Goal: Transaction & Acquisition: Purchase product/service

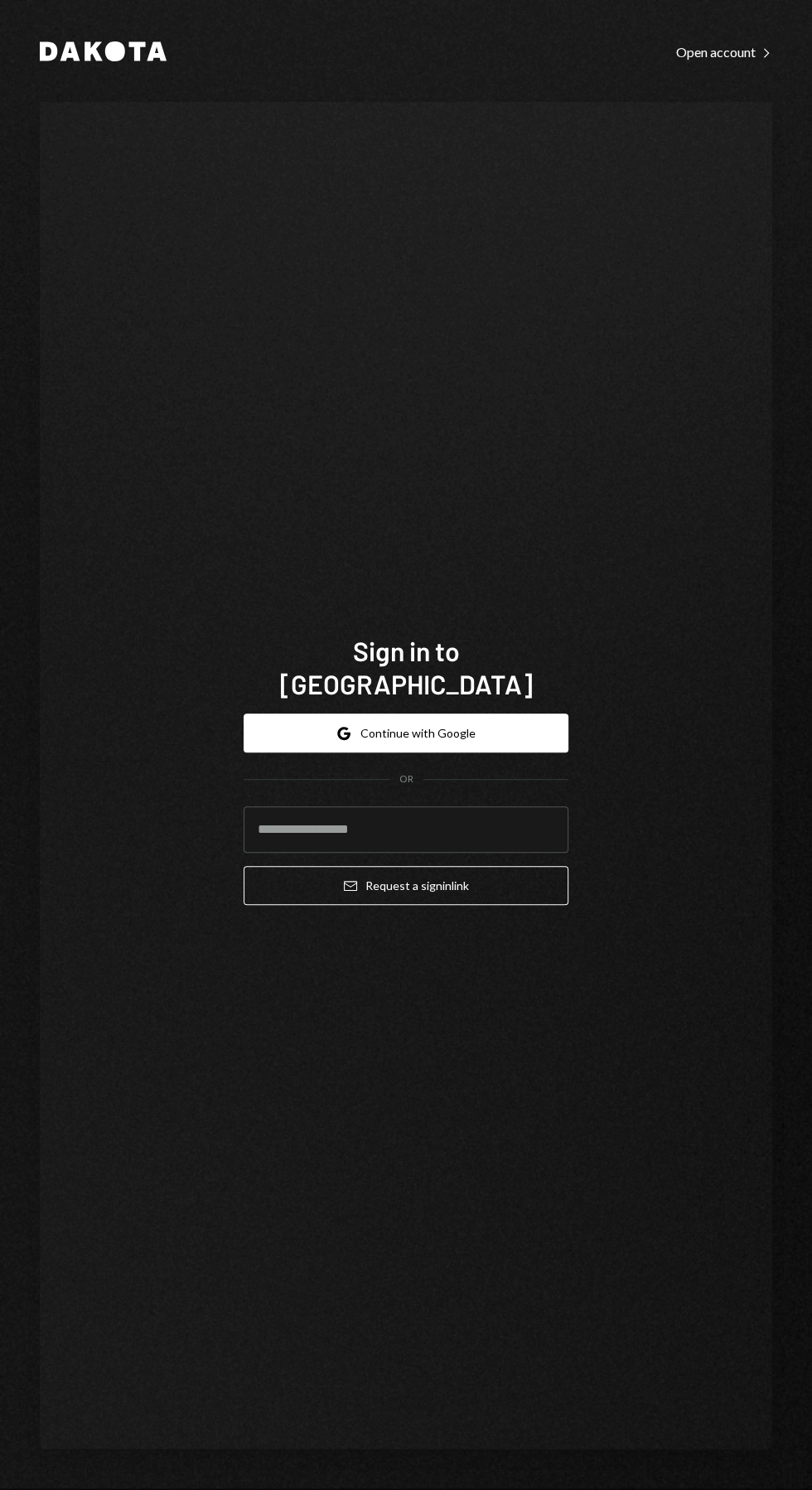
scroll to position [74, 0]
click at [472, 807] on input "email" at bounding box center [406, 829] width 324 height 46
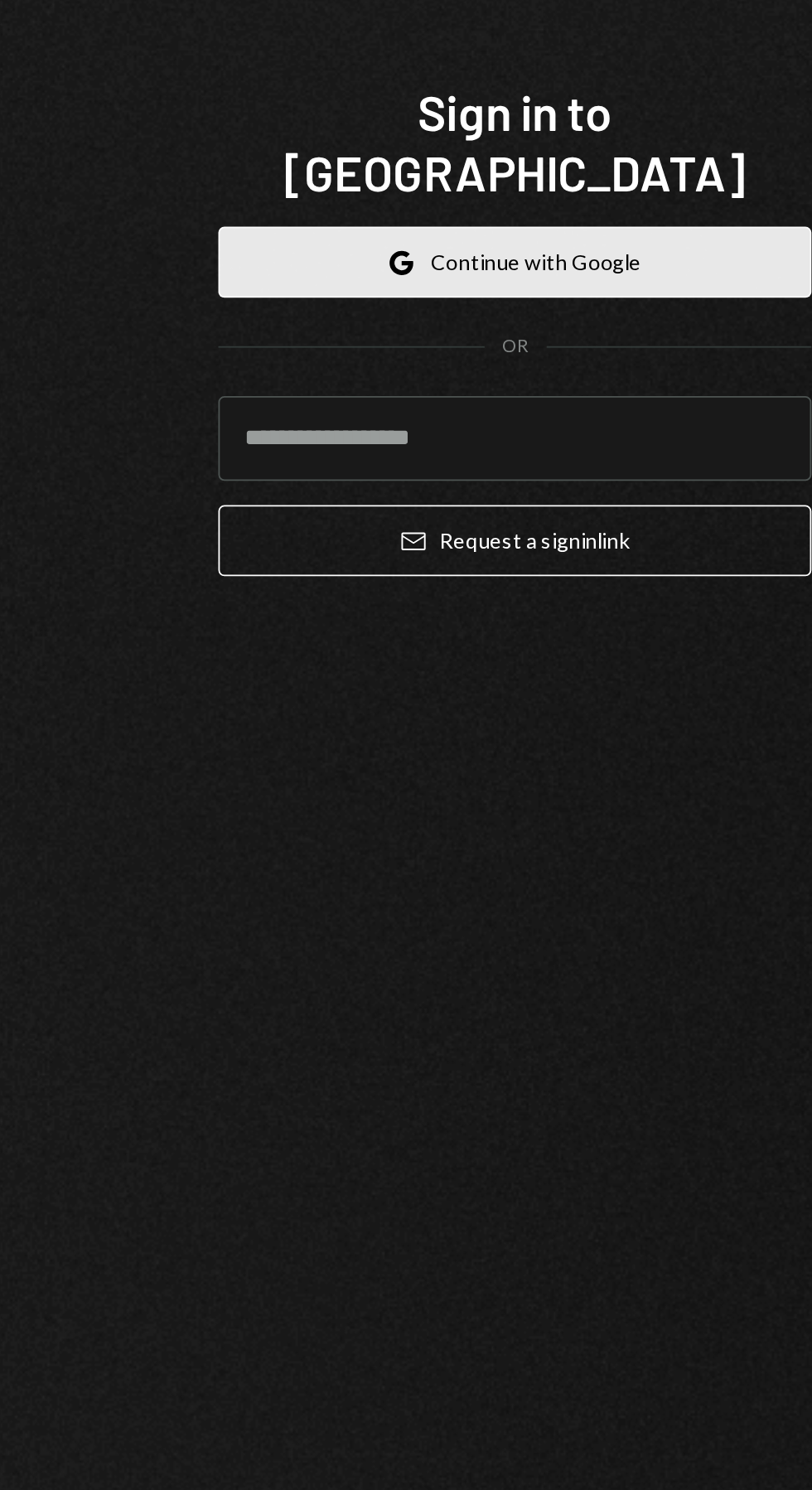
click at [476, 714] on button "Google Continue with Google" at bounding box center [406, 733] width 324 height 39
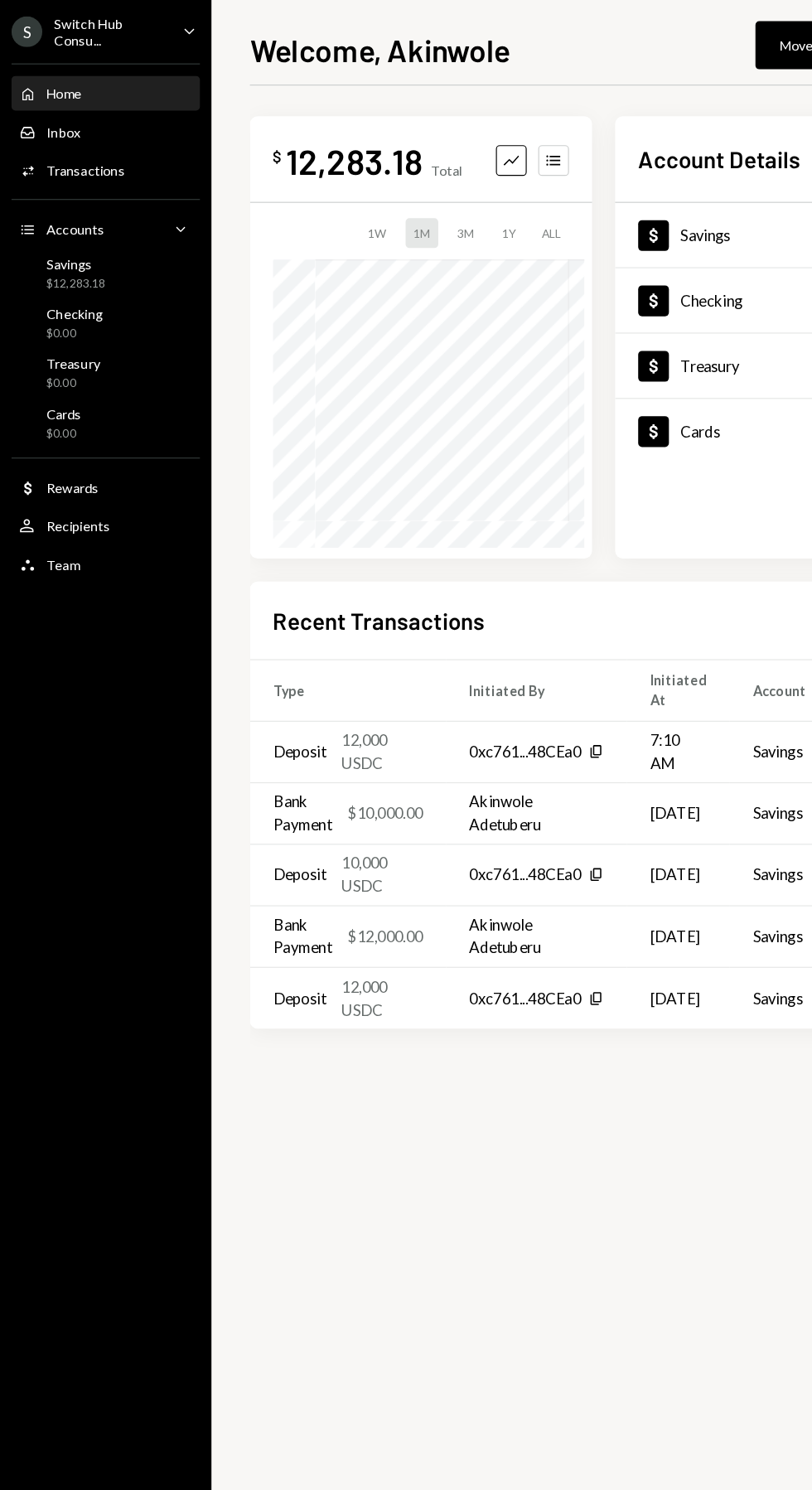
scroll to position [0, 78]
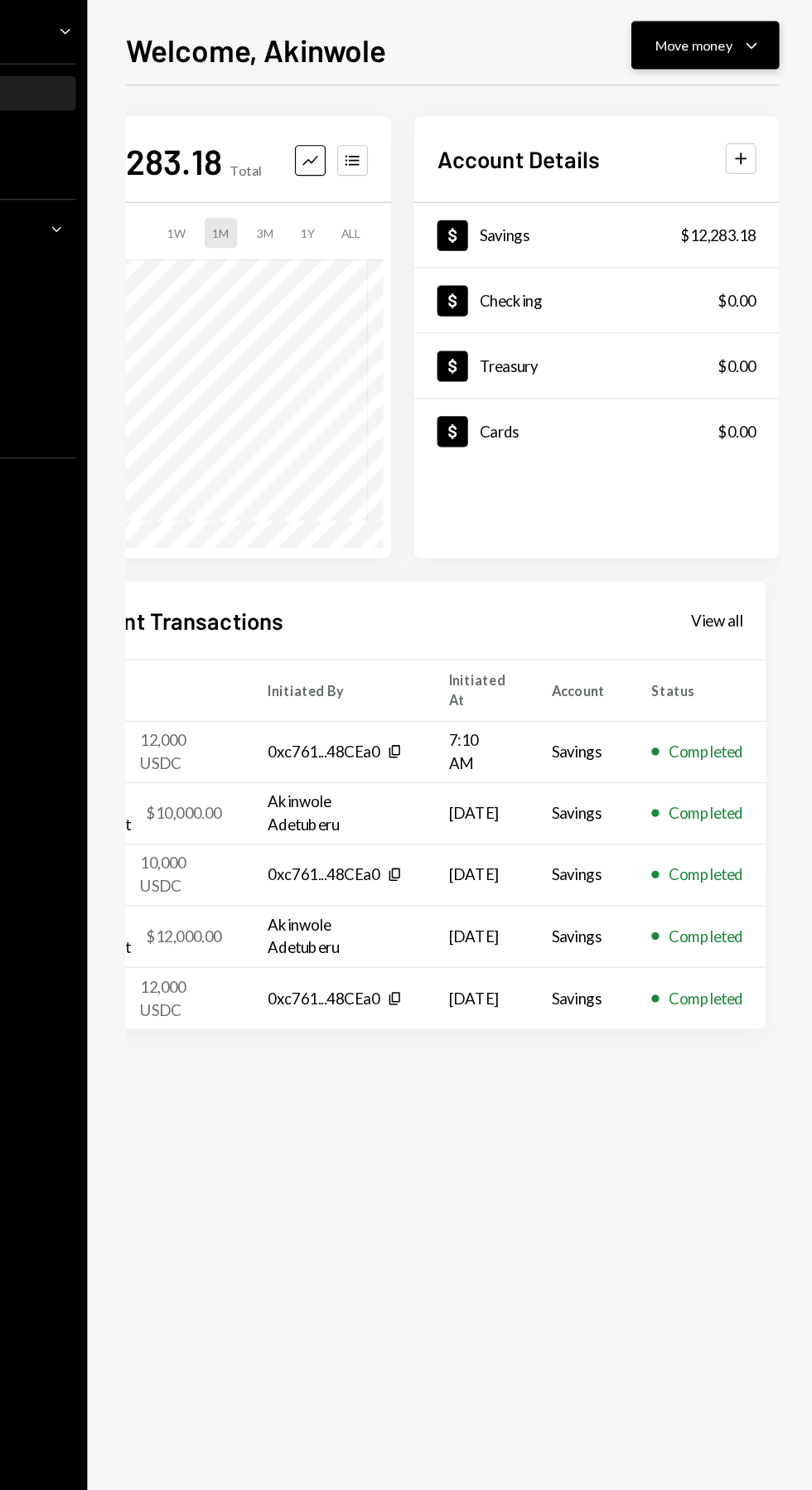
click at [725, 42] on div "Move money" at bounding box center [705, 39] width 67 height 17
click at [684, 95] on div "Send" at bounding box center [702, 88] width 121 height 17
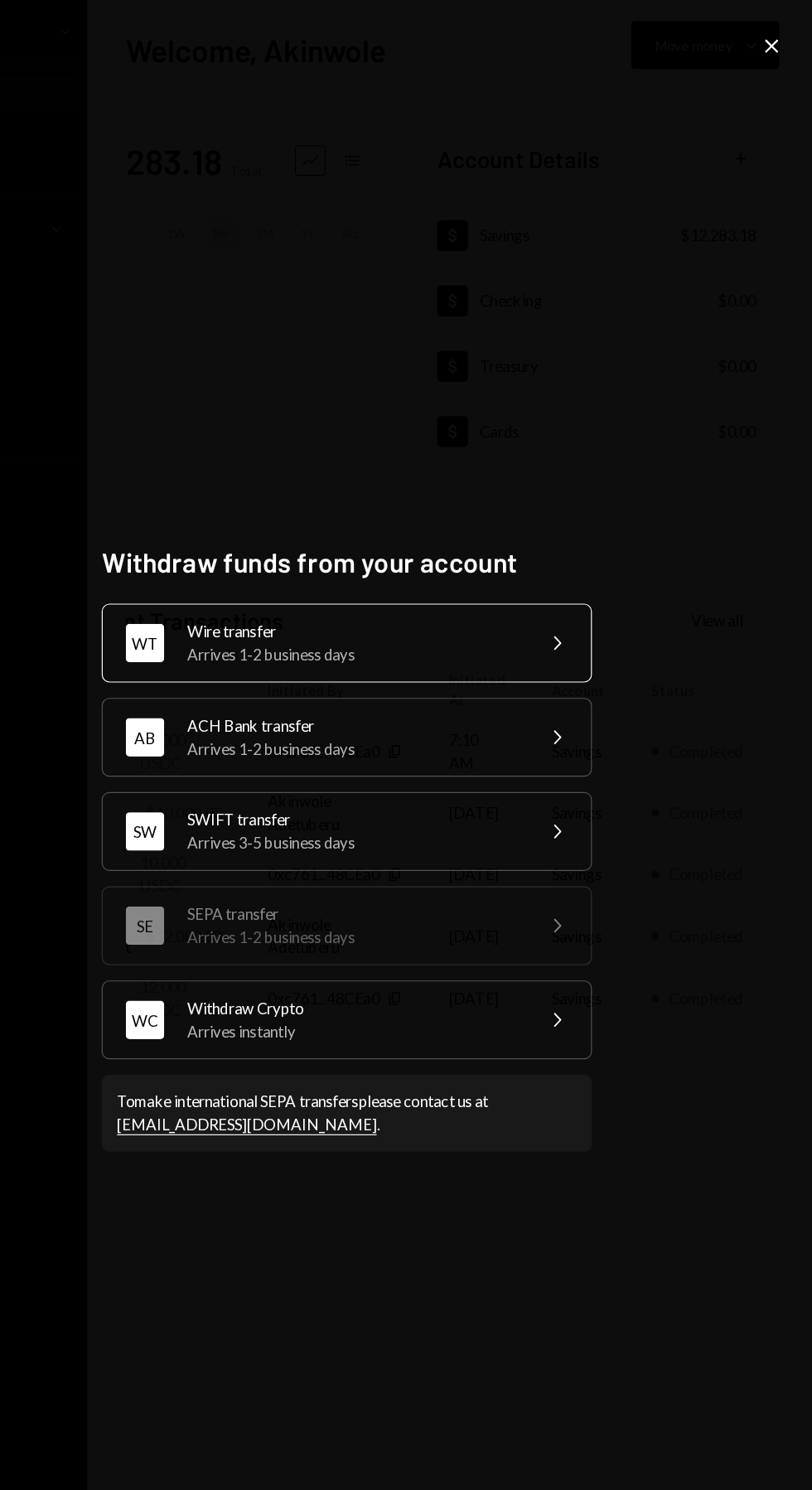
click at [551, 554] on div "Wire transfer" at bounding box center [413, 545] width 288 height 20
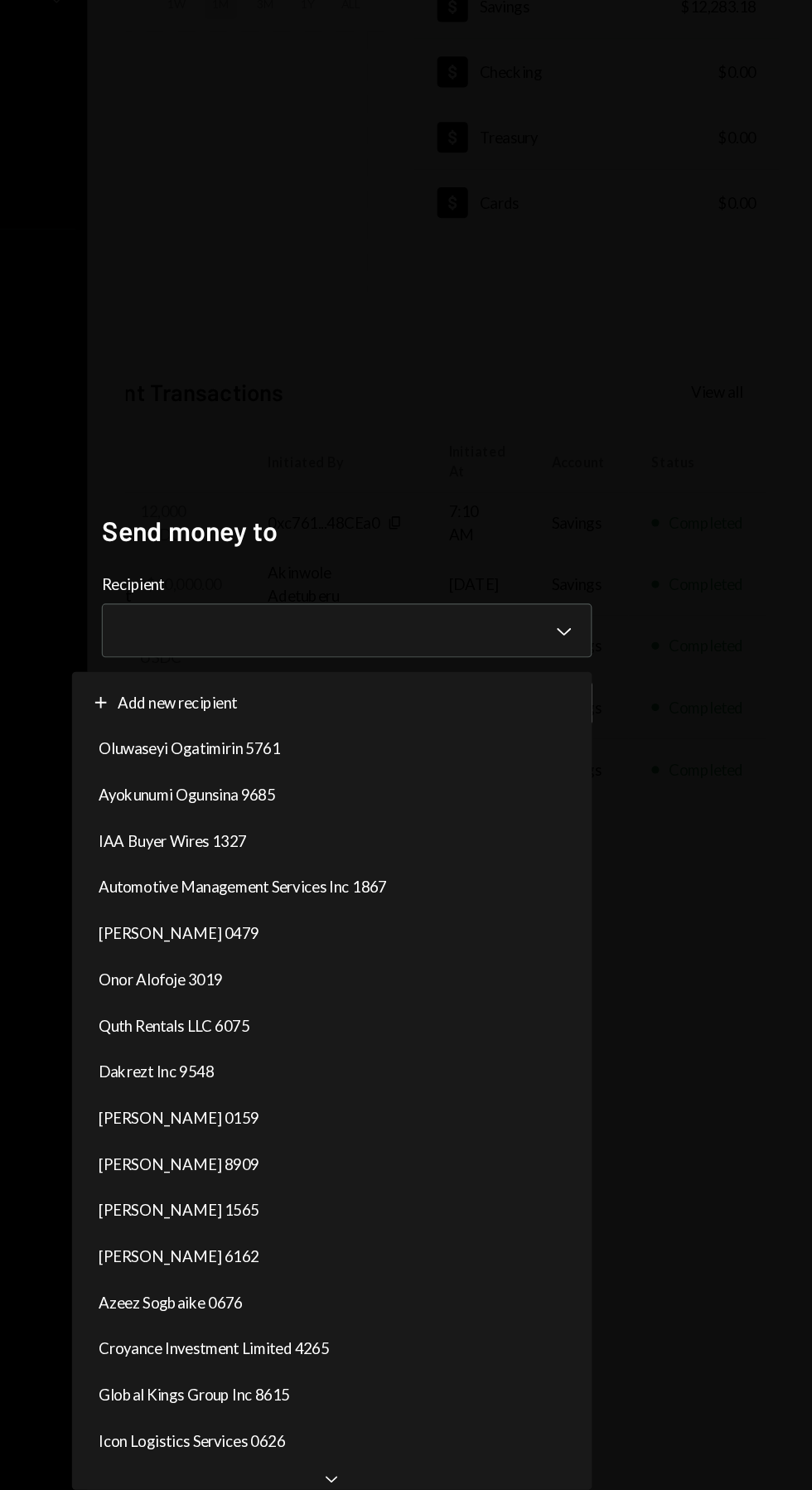
click at [488, 987] on div "**********" at bounding box center [406, 745] width 812 height 1490
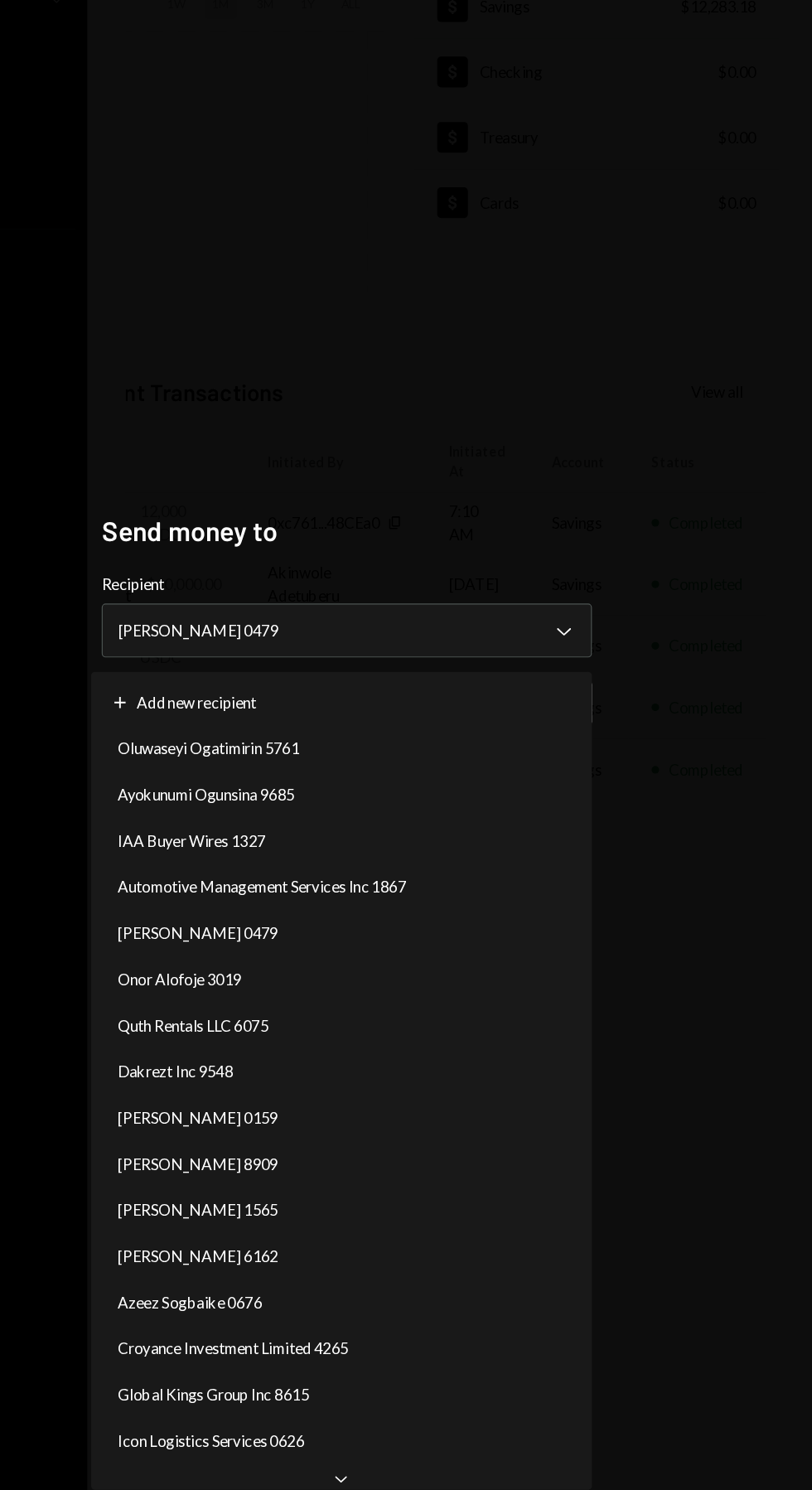
click at [498, 789] on div "Plus Add new recipient" at bounding box center [401, 803] width 418 height 40
select select "**********"
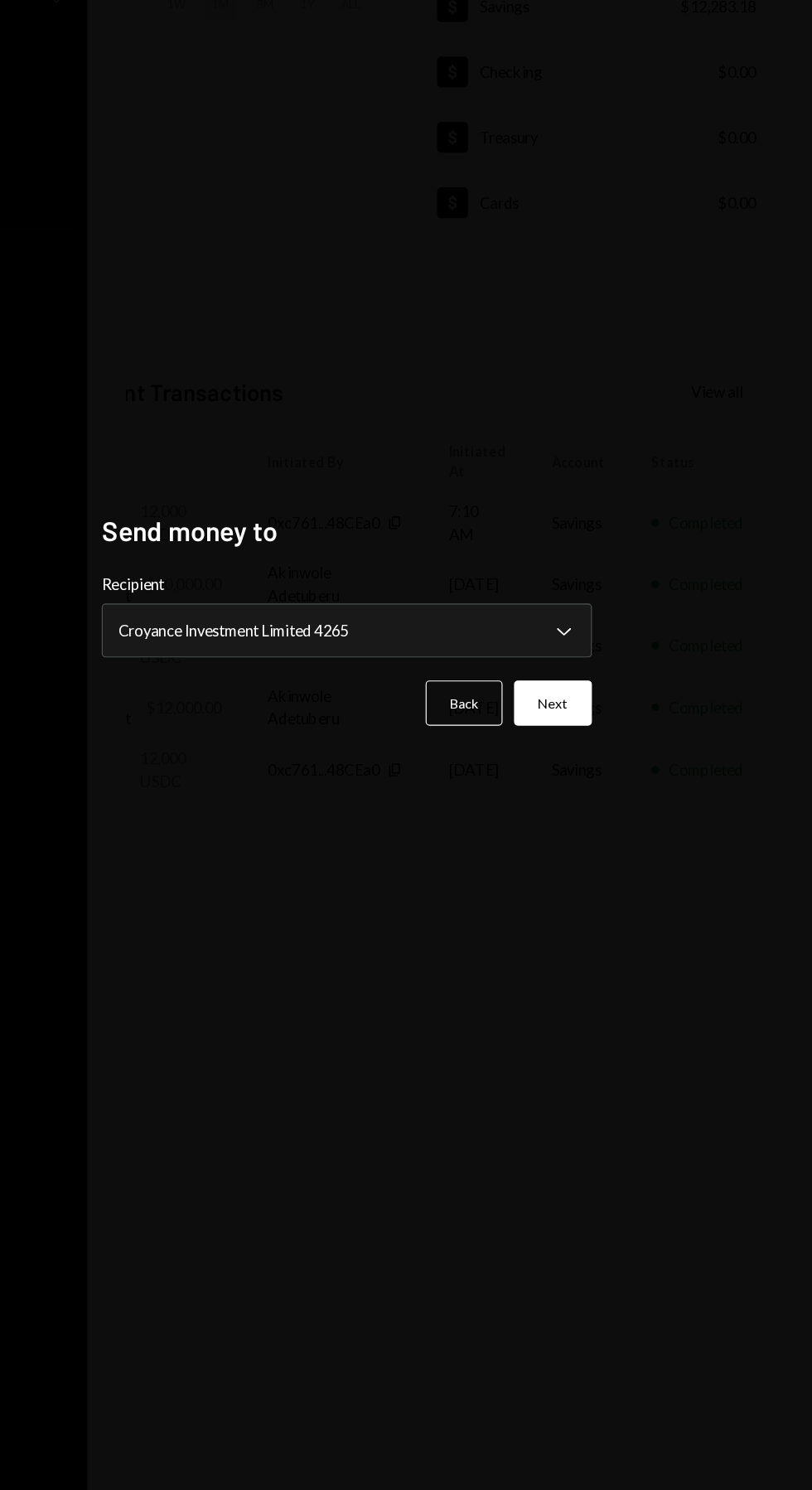
click at [358, 1363] on div "**********" at bounding box center [406, 745] width 812 height 1490
click at [600, 823] on button "Next" at bounding box center [584, 803] width 67 height 39
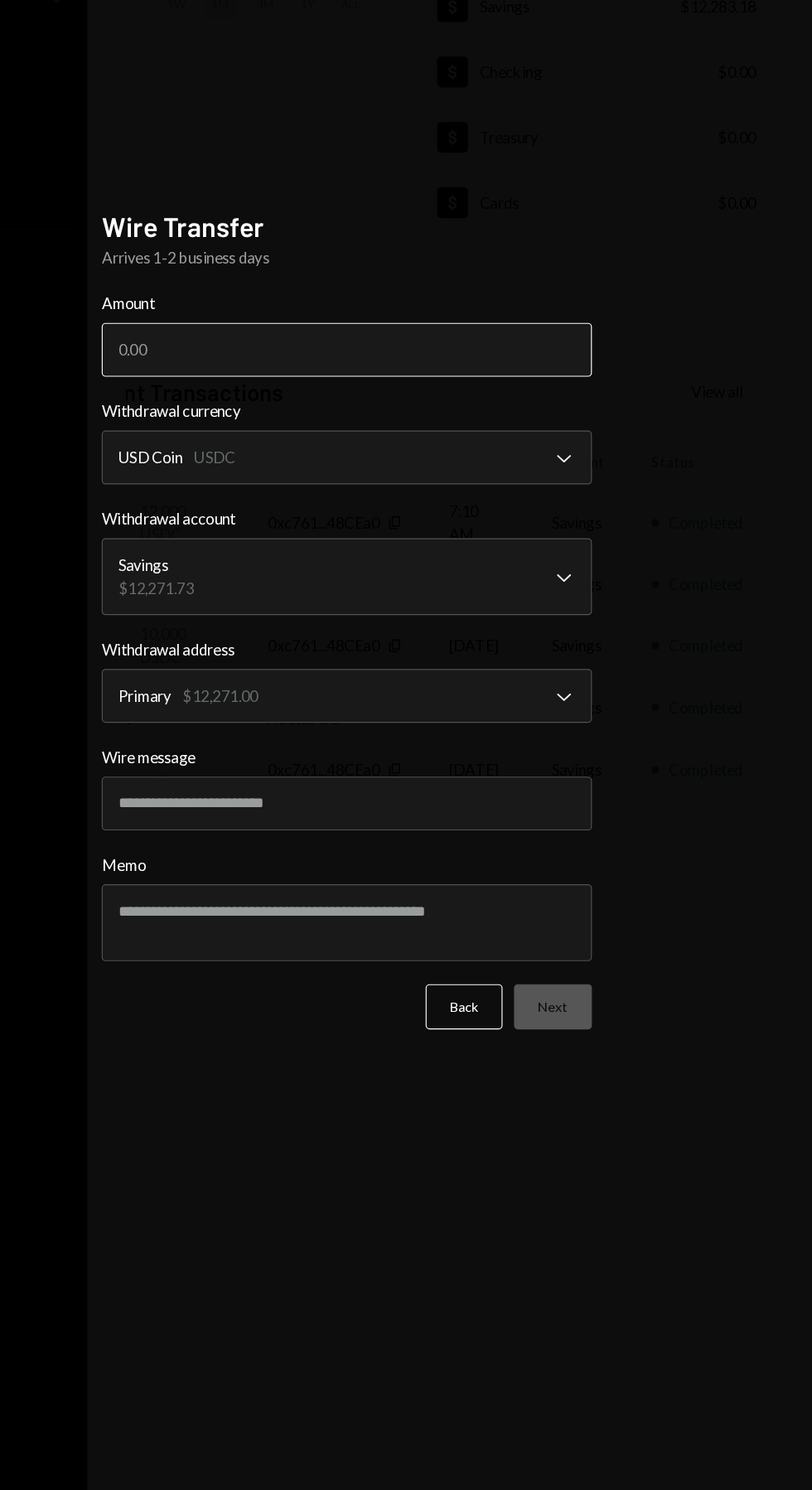
click at [257, 522] on input "Amount" at bounding box center [406, 498] width 423 height 46
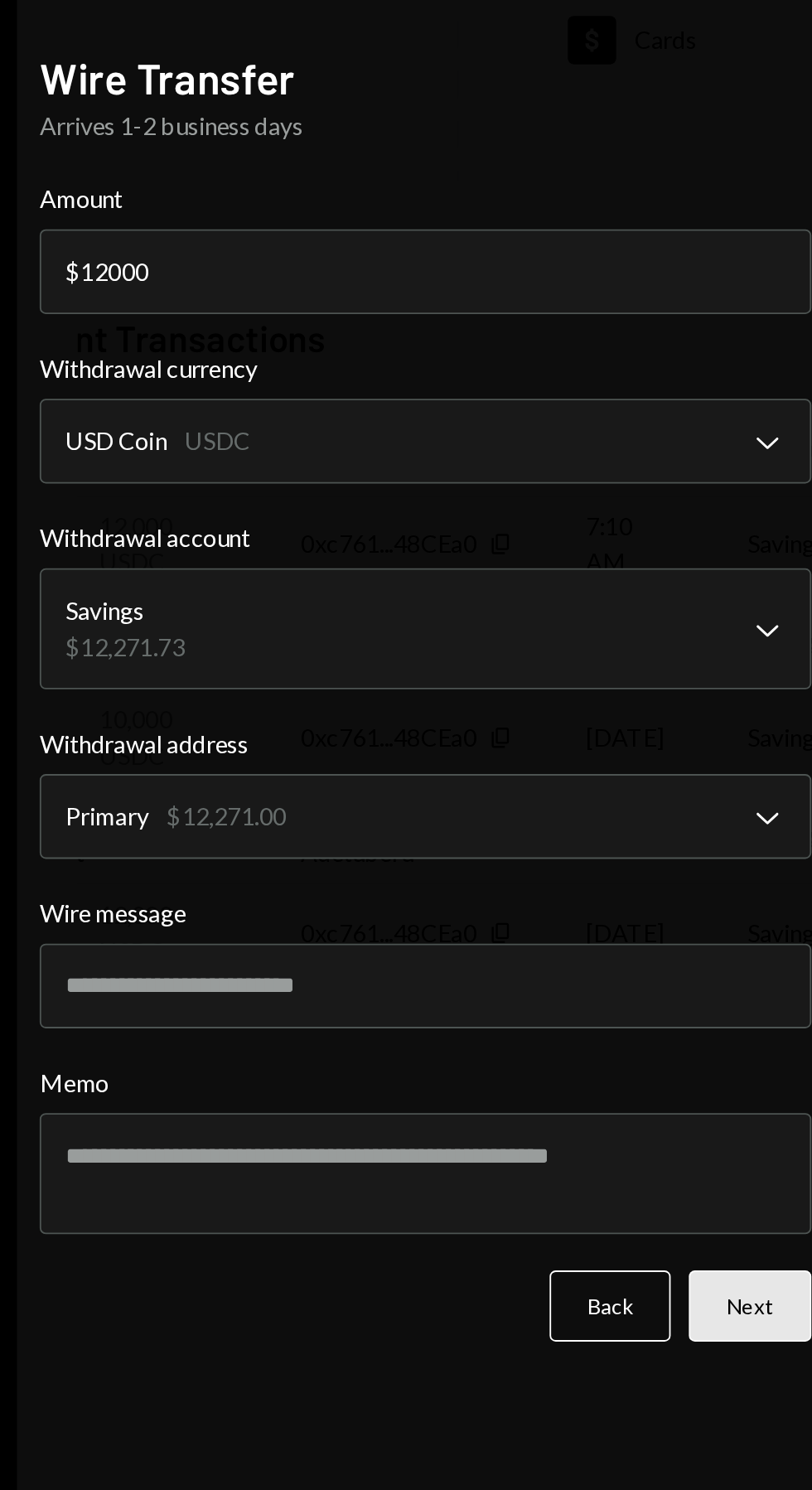
type input "12000"
click at [587, 1084] on button "Next" at bounding box center [584, 1065] width 67 height 39
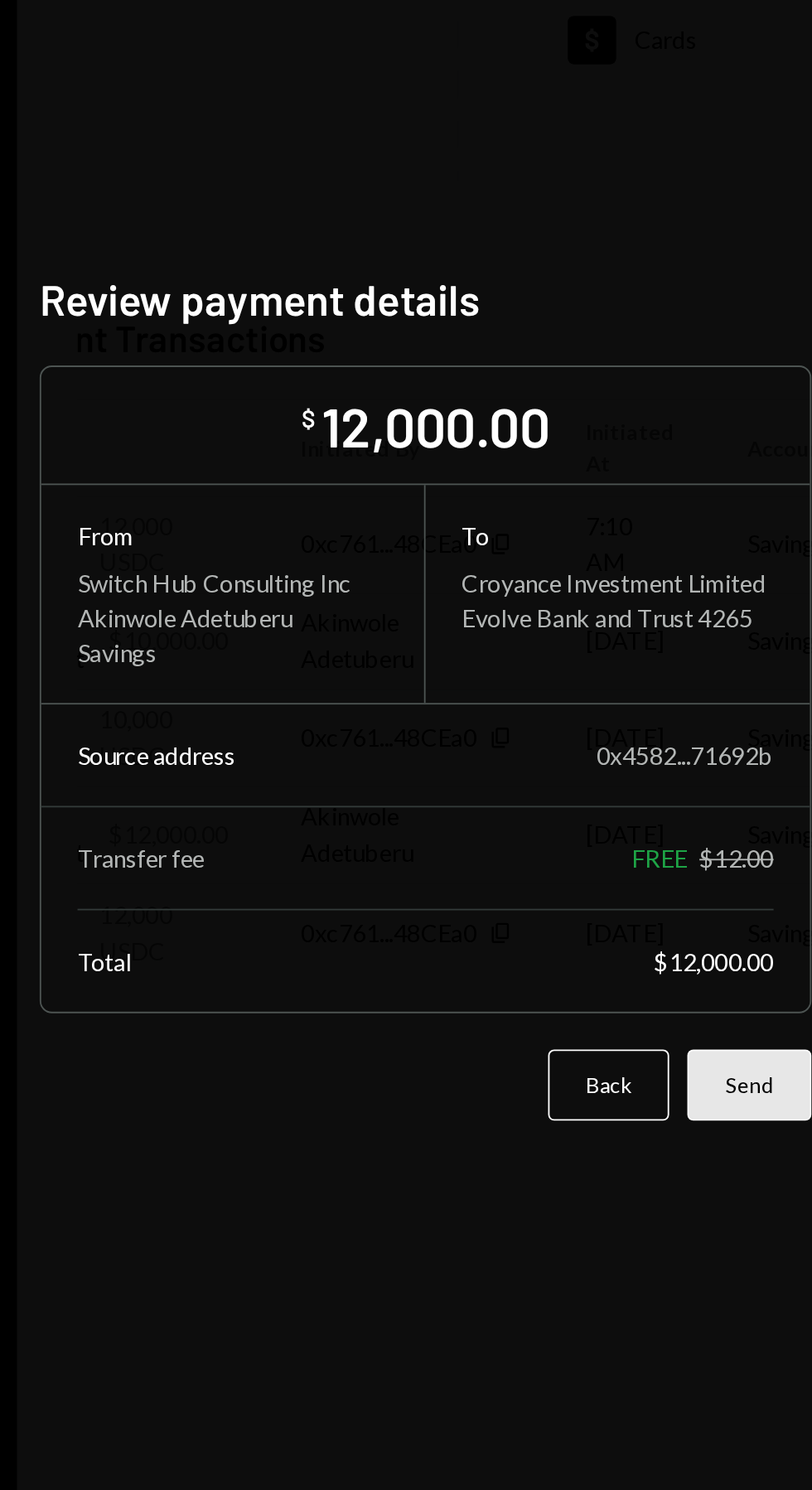
click at [586, 964] on button "Send" at bounding box center [583, 944] width 68 height 39
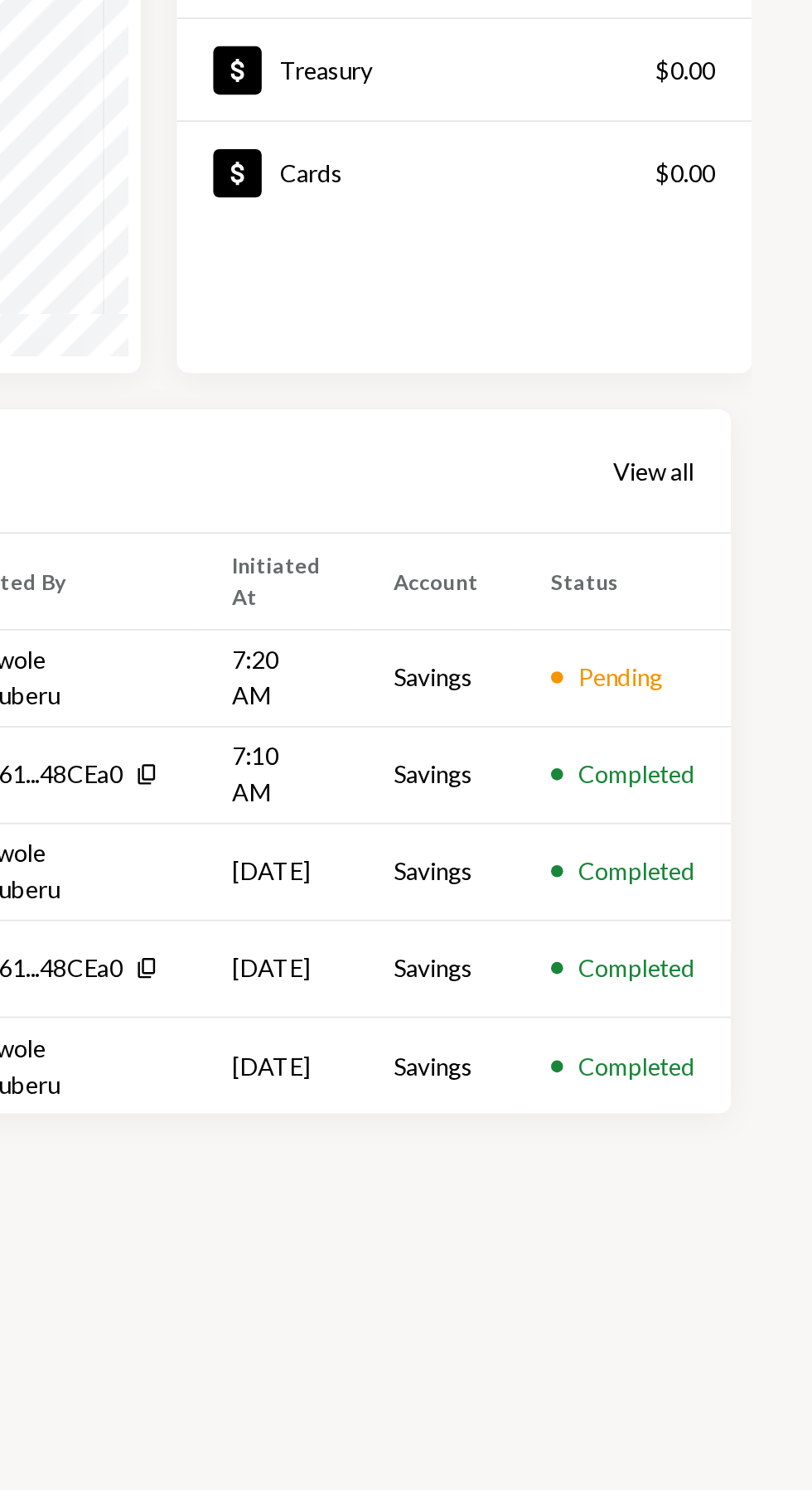
scroll to position [0, 0]
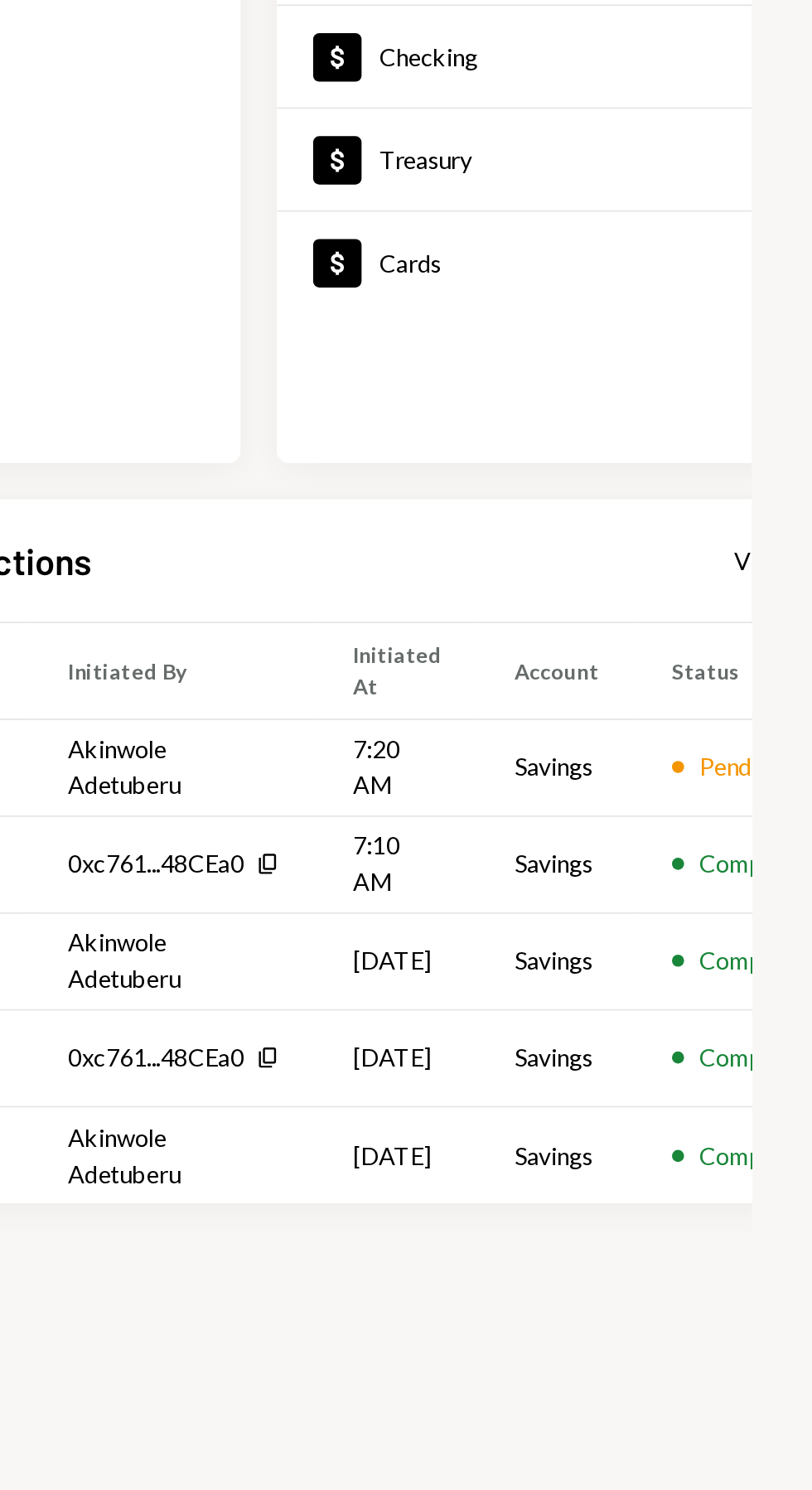
scroll to position [0, 78]
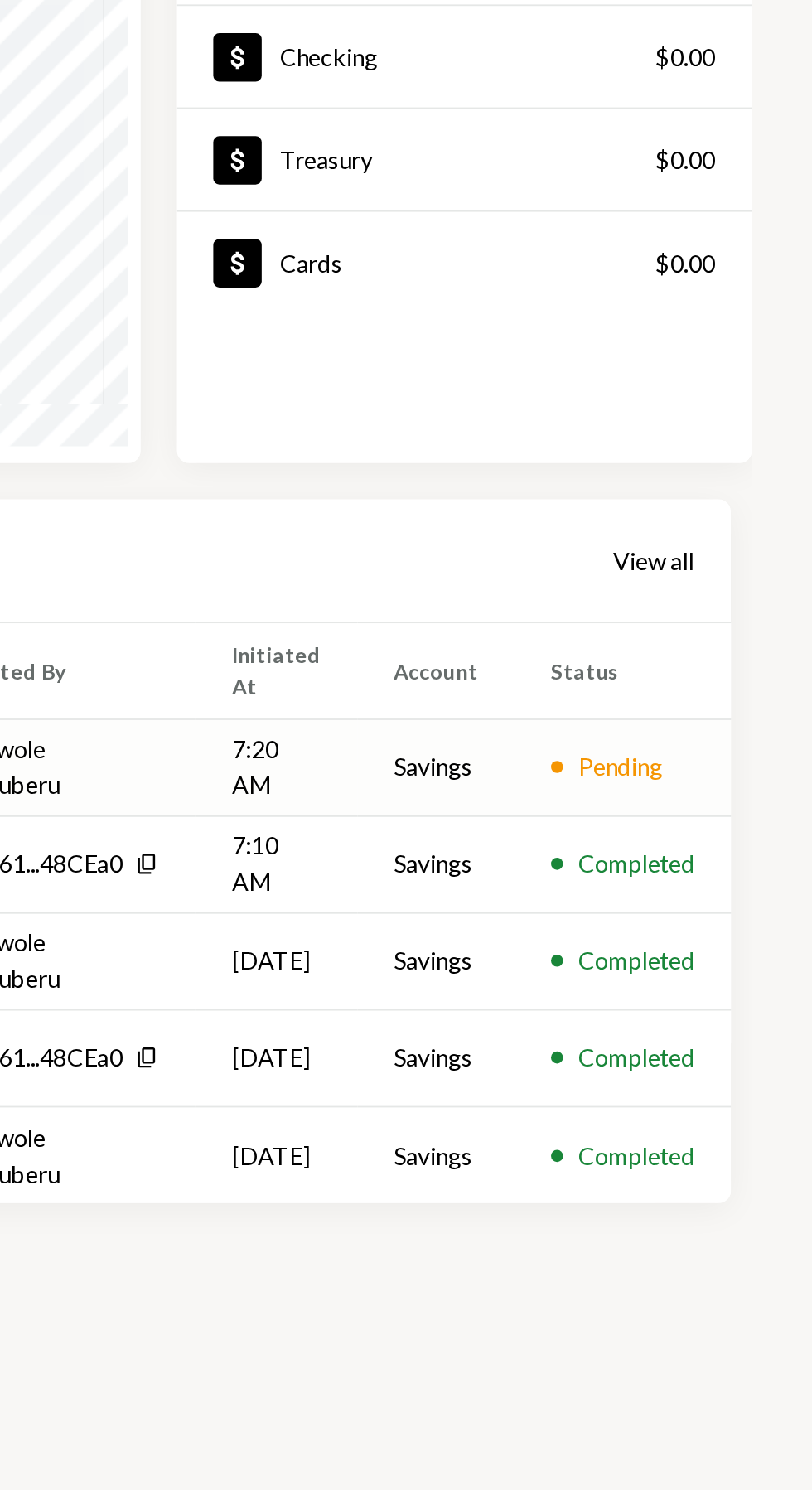
click at [721, 649] on div "Pending" at bounding box center [706, 648] width 46 height 20
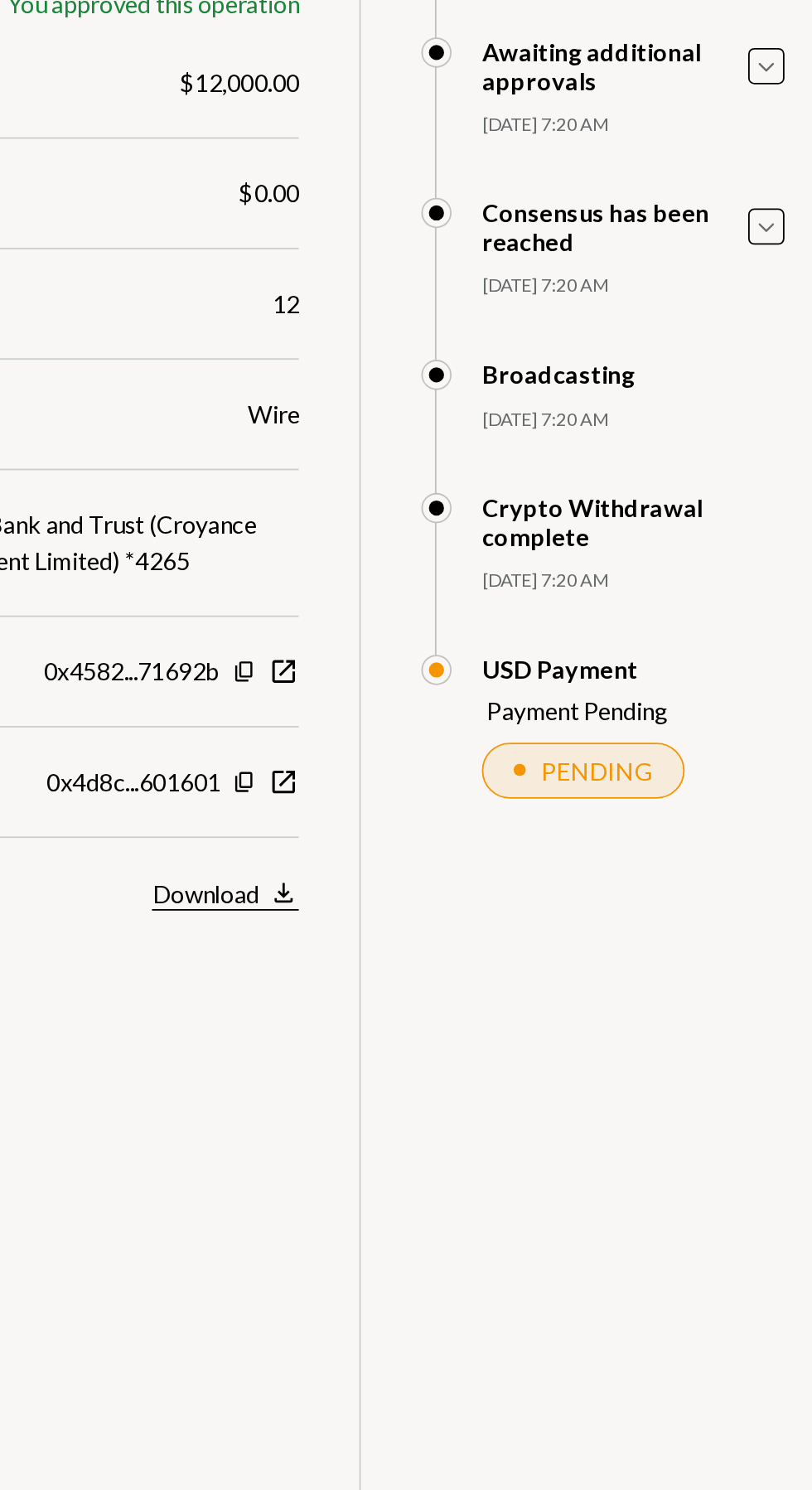
click at [497, 713] on icon "Download" at bounding box center [505, 717] width 16 height 16
